Goal: Task Accomplishment & Management: Use online tool/utility

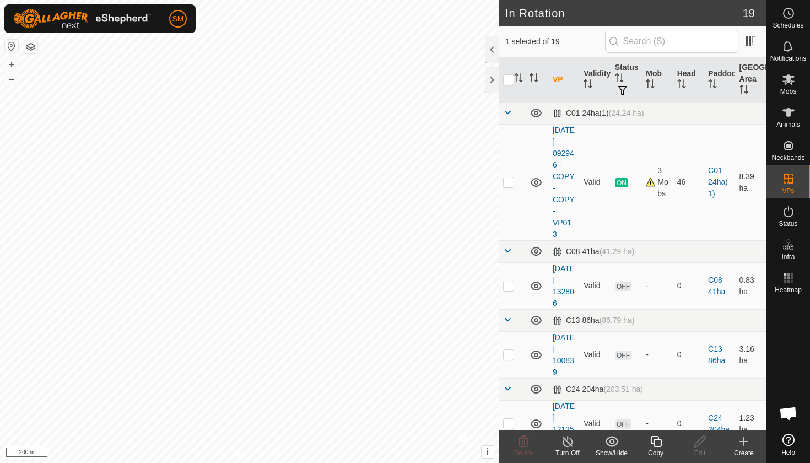
click at [663, 431] on copy-svg-icon at bounding box center [656, 441] width 44 height 13
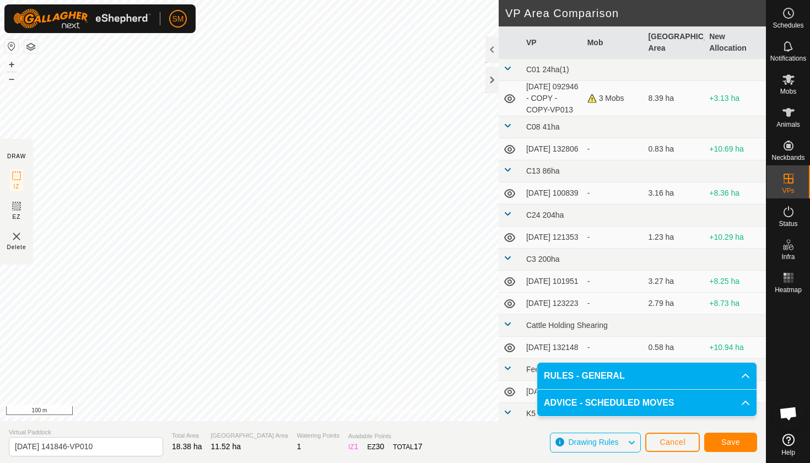
click at [732, 431] on span "Save" at bounding box center [731, 442] width 19 height 9
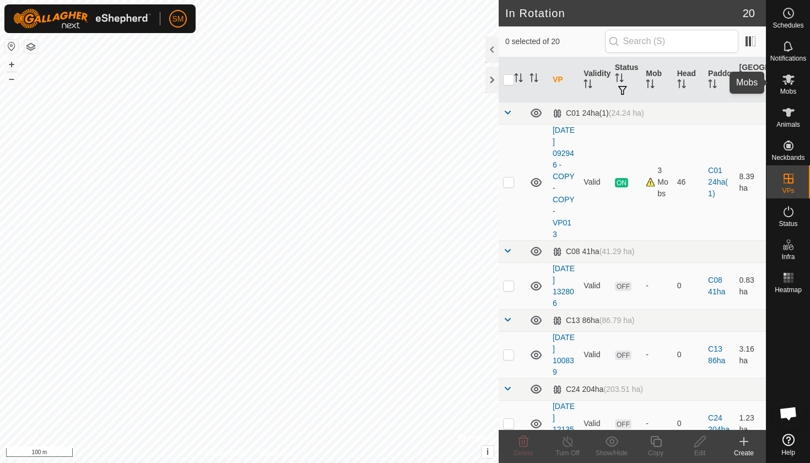
click at [756, 87] on es-mob-svg-icon at bounding box center [789, 80] width 20 height 18
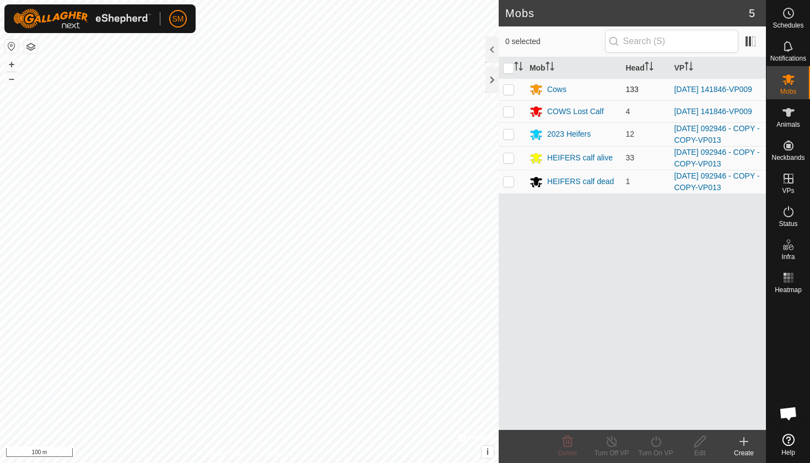
click at [504, 91] on p-checkbox at bounding box center [508, 89] width 11 height 9
checkbox input "true"
click at [512, 121] on td at bounding box center [512, 111] width 26 height 22
checkbox input "true"
click at [654, 431] on icon at bounding box center [656, 441] width 14 height 13
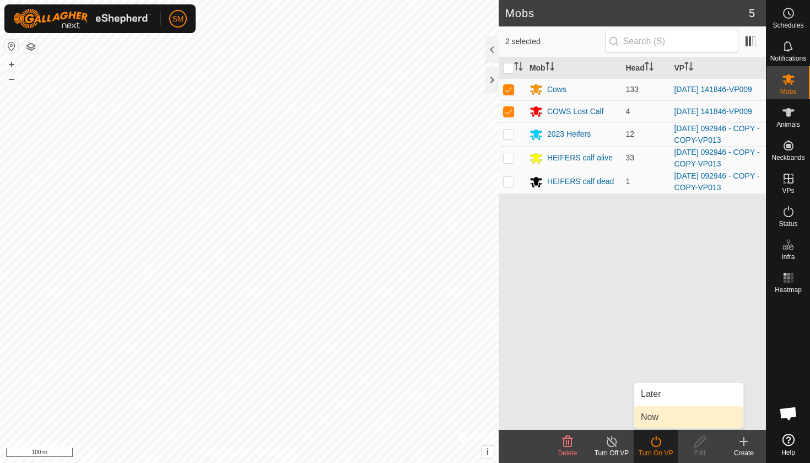
click at [663, 423] on link "Now" at bounding box center [689, 417] width 109 height 22
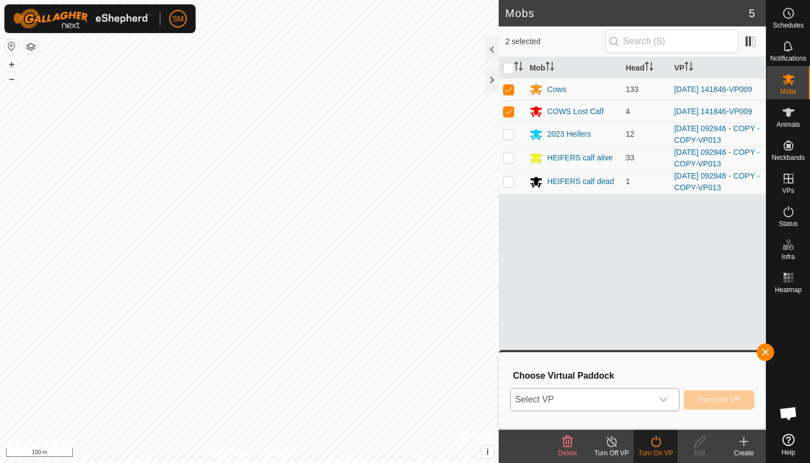
click at [641, 403] on span "Select VP" at bounding box center [582, 400] width 142 height 22
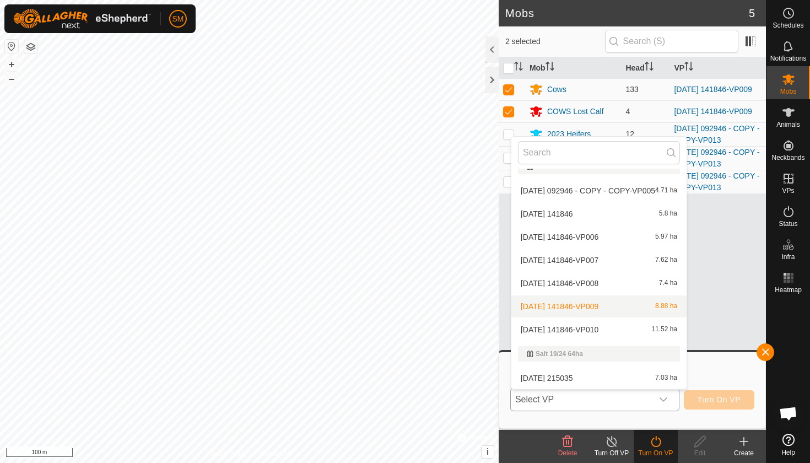
scroll to position [520, 0]
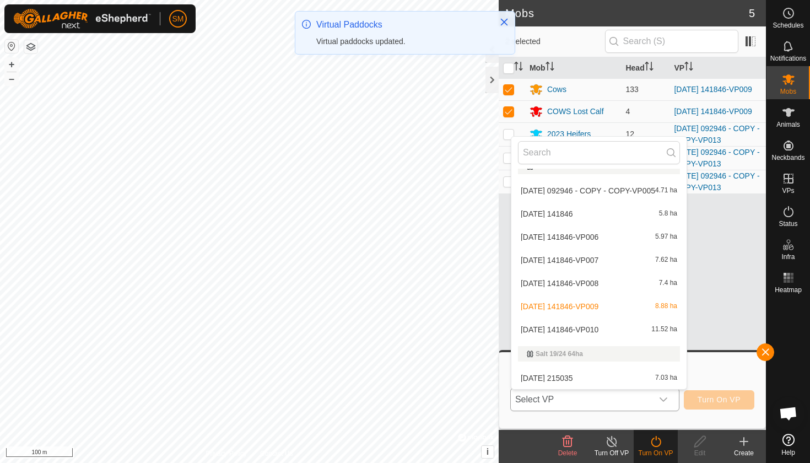
click at [619, 331] on li "[DATE] 141846-VP010 11.52 ha" at bounding box center [599, 330] width 175 height 22
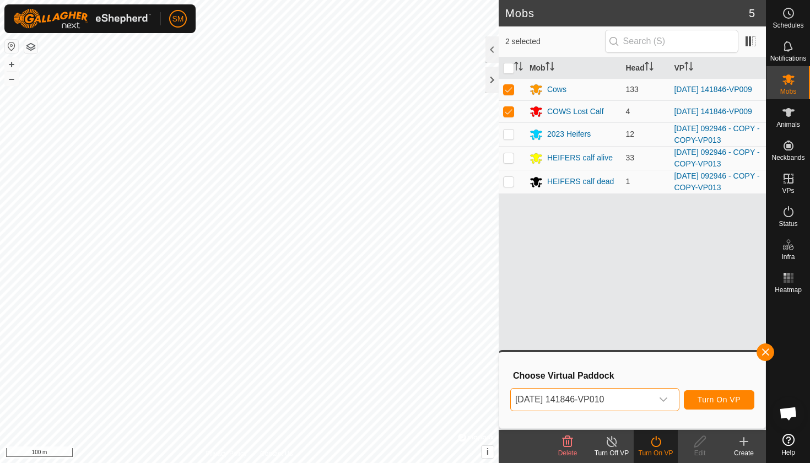
click at [732, 396] on span "Turn On VP" at bounding box center [719, 399] width 43 height 9
